Goal: Information Seeking & Learning: Learn about a topic

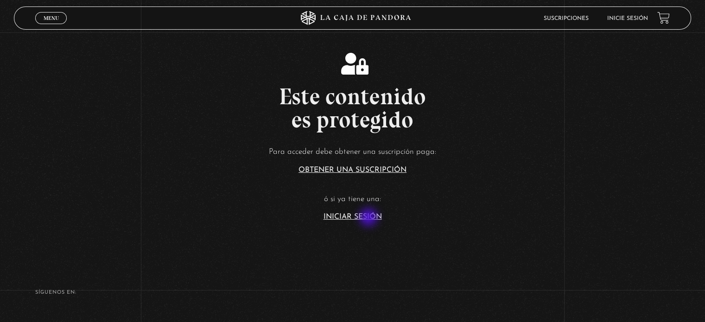
click at [368, 217] on link "Iniciar Sesión" at bounding box center [353, 216] width 58 height 7
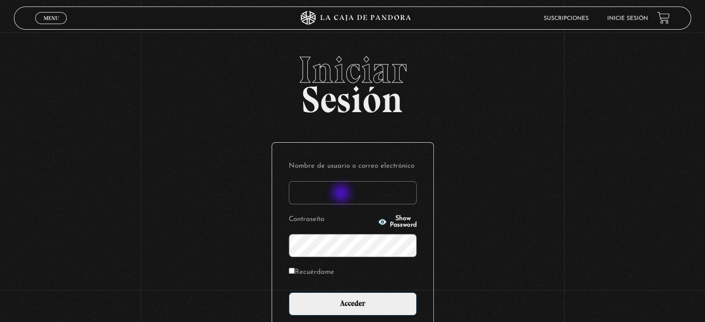
click at [342, 194] on input "Nombre de usuario o correo electrónico" at bounding box center [353, 192] width 128 height 23
type input "Zuly"
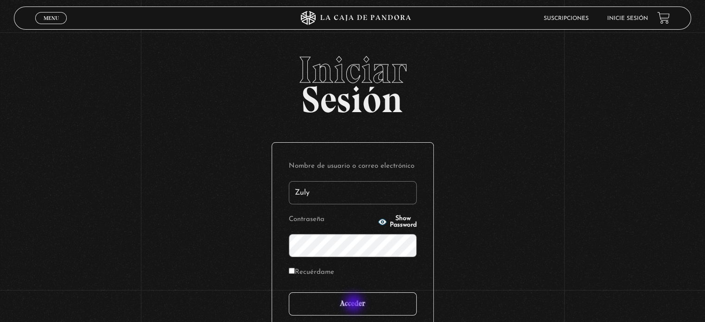
click at [354, 306] on input "Acceder" at bounding box center [353, 304] width 128 height 23
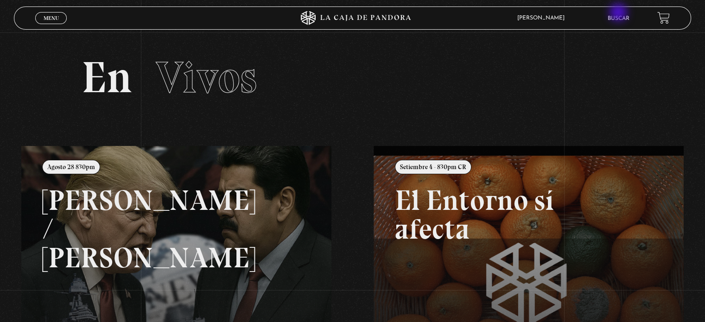
click at [620, 13] on li "Buscar" at bounding box center [619, 18] width 22 height 14
click at [628, 17] on link "Buscar" at bounding box center [619, 19] width 22 height 6
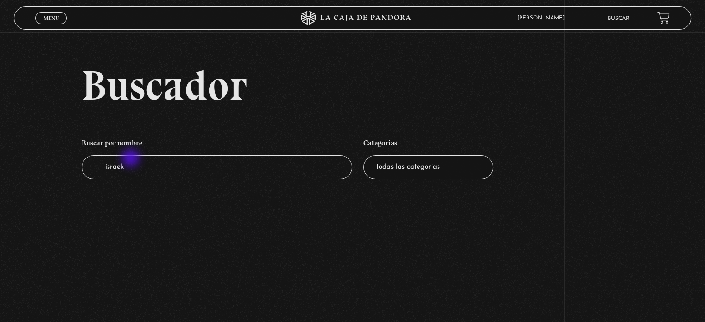
click at [135, 160] on input "israek" at bounding box center [217, 167] width 271 height 25
type input "israel"
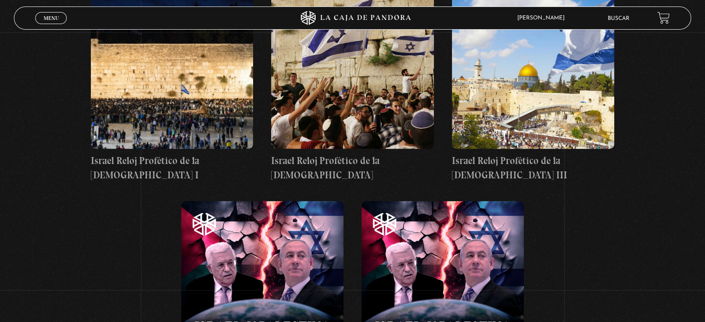
scroll to position [641, 0]
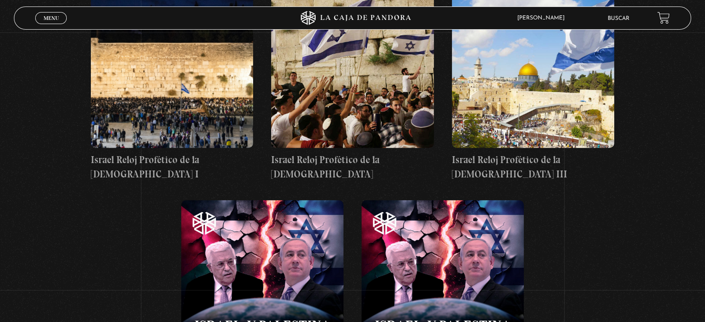
click at [341, 96] on figure at bounding box center [352, 64] width 162 height 167
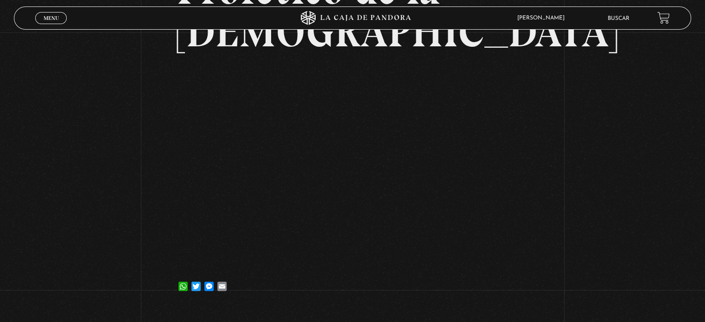
scroll to position [154, 0]
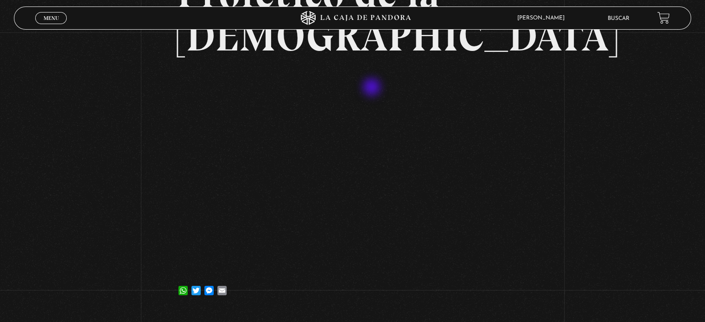
click at [135, 186] on div "Volver [DATE] Israel Reloj Profético de la [DEMOGRAPHIC_DATA] WhatsApp Twitter …" at bounding box center [352, 95] width 705 height 433
